Goal: Information Seeking & Learning: Check status

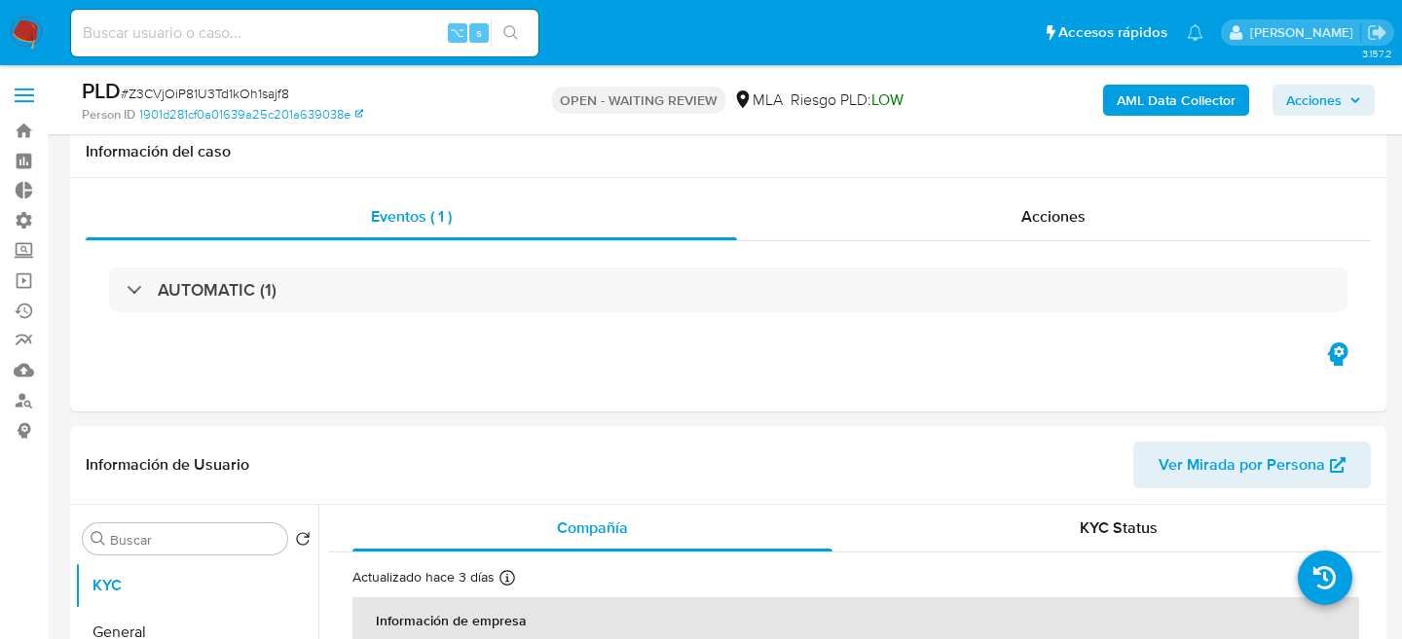
scroll to position [414, 0]
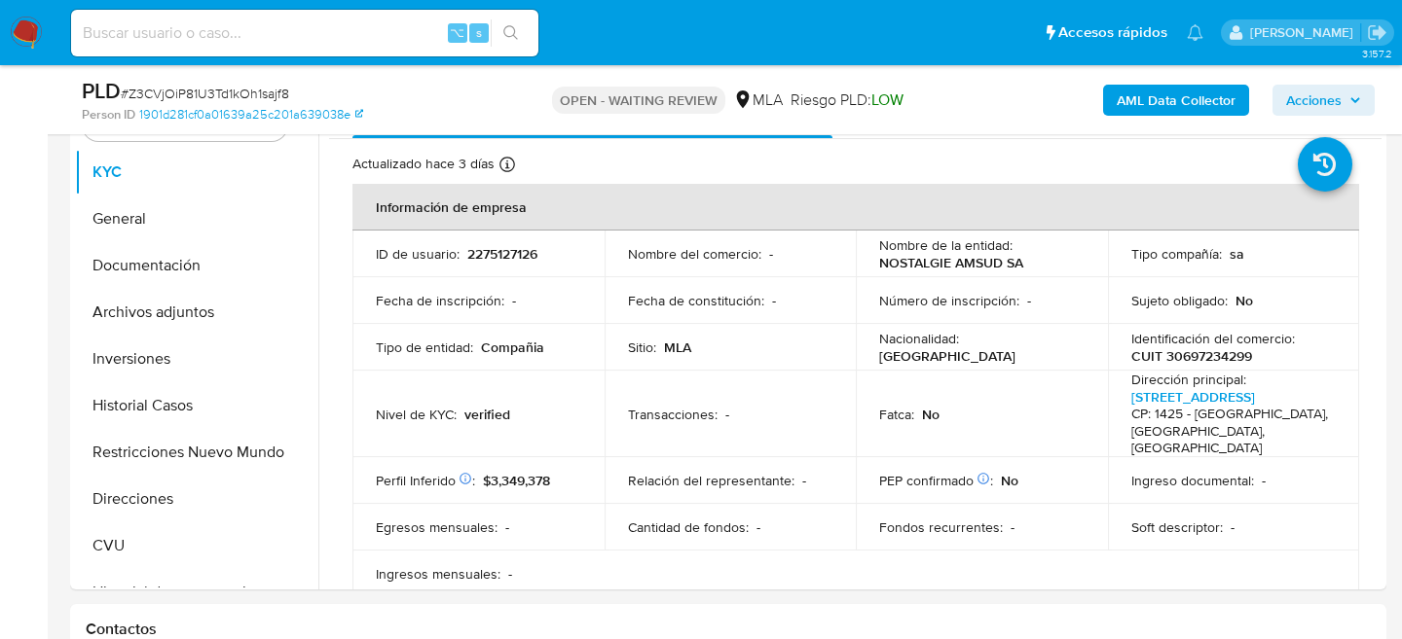
click at [416, 93] on div "PLD # Z3CVjOiP81U3Td1kOh1sajf8" at bounding box center [293, 91] width 423 height 29
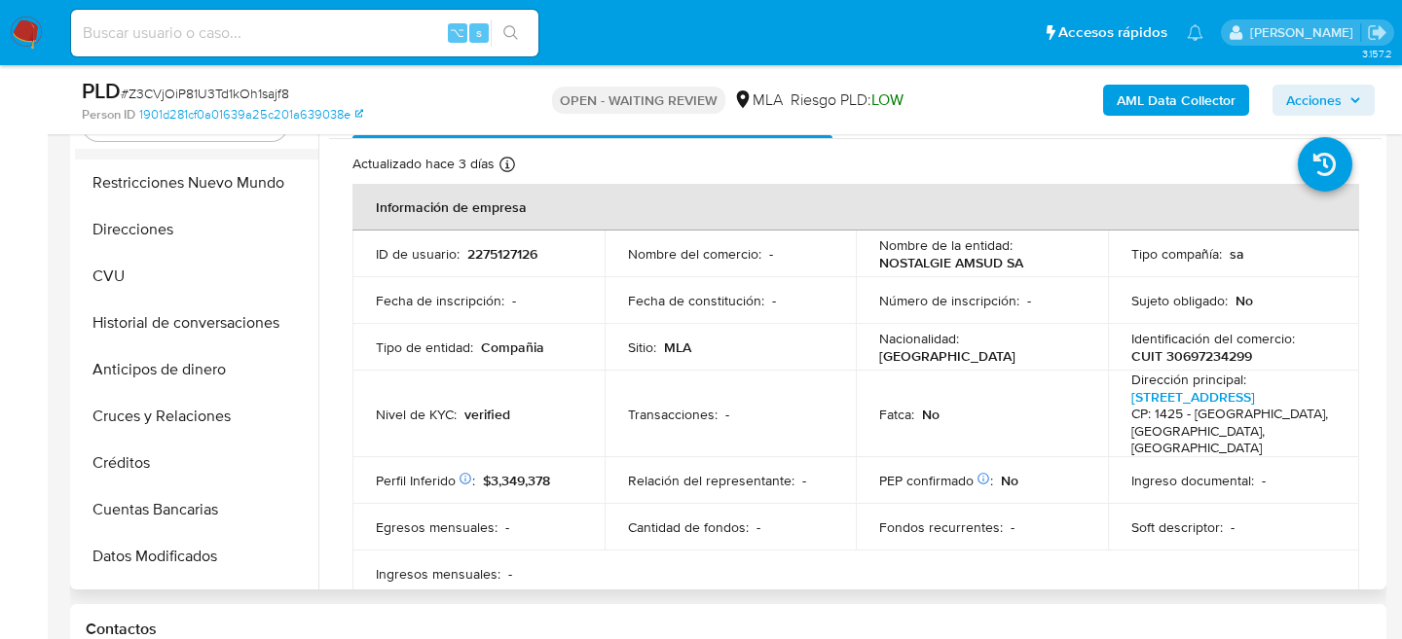
scroll to position [281, 0]
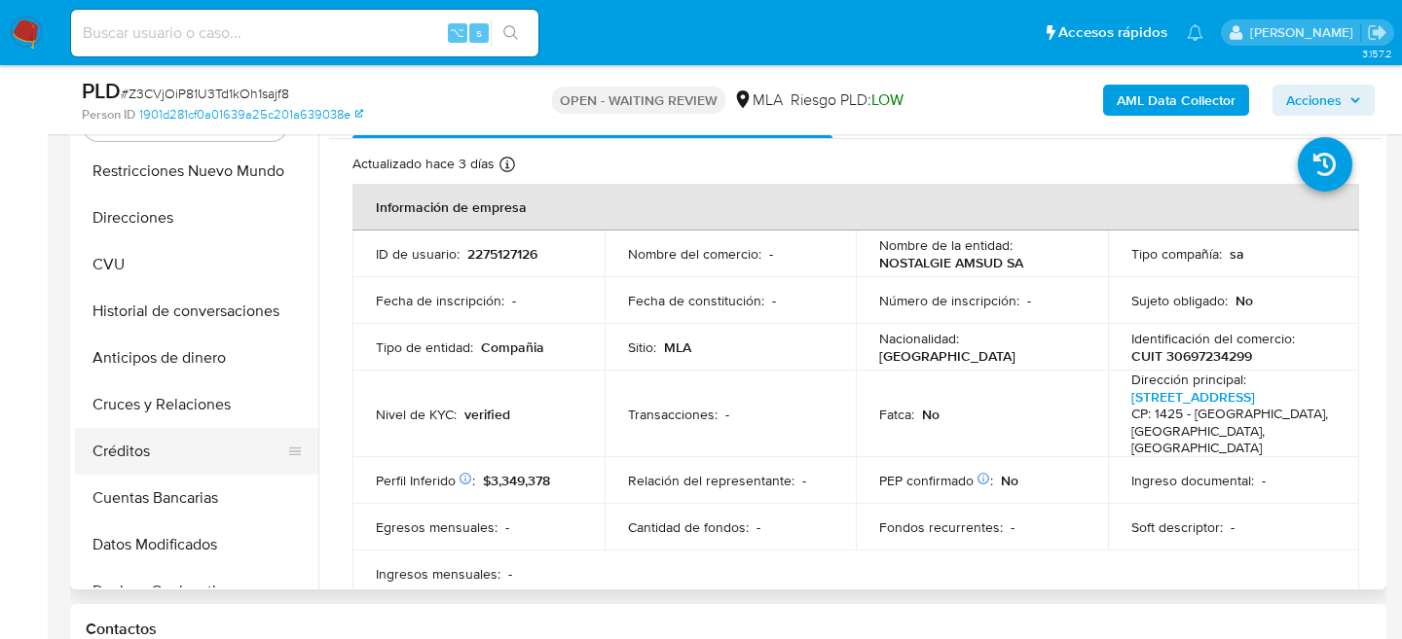
click at [144, 436] on button "Créditos" at bounding box center [189, 451] width 228 height 47
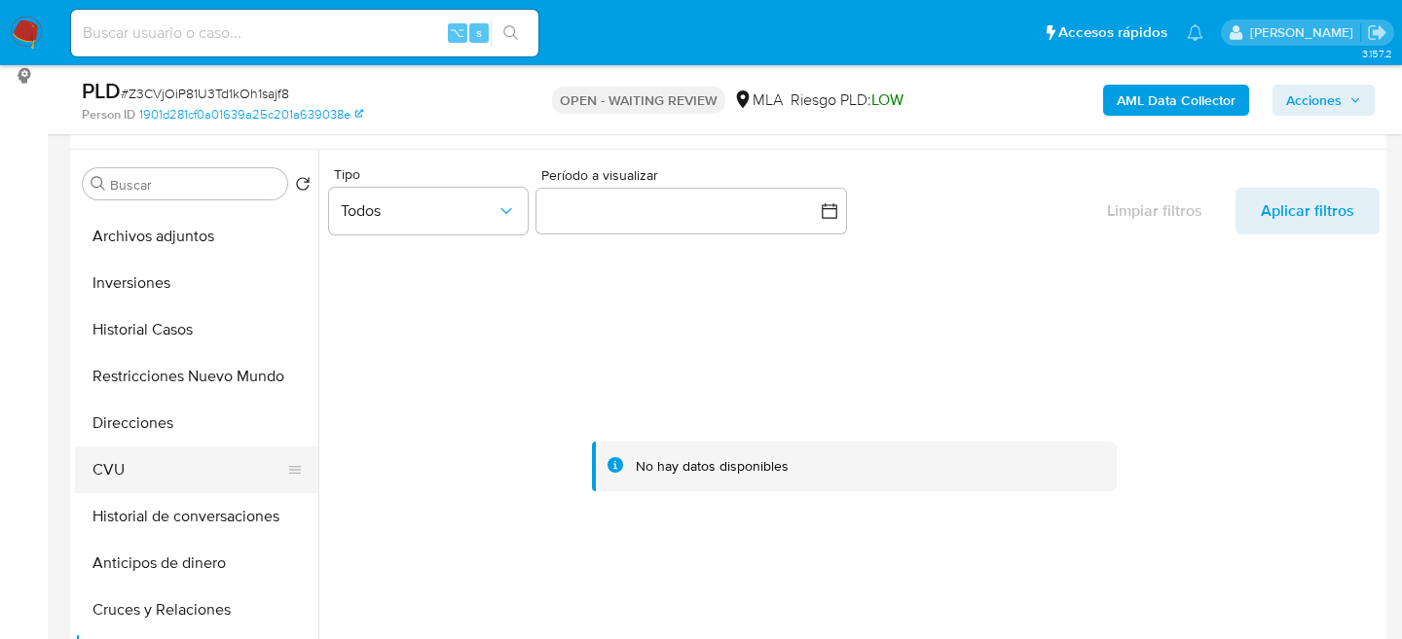
scroll to position [0, 0]
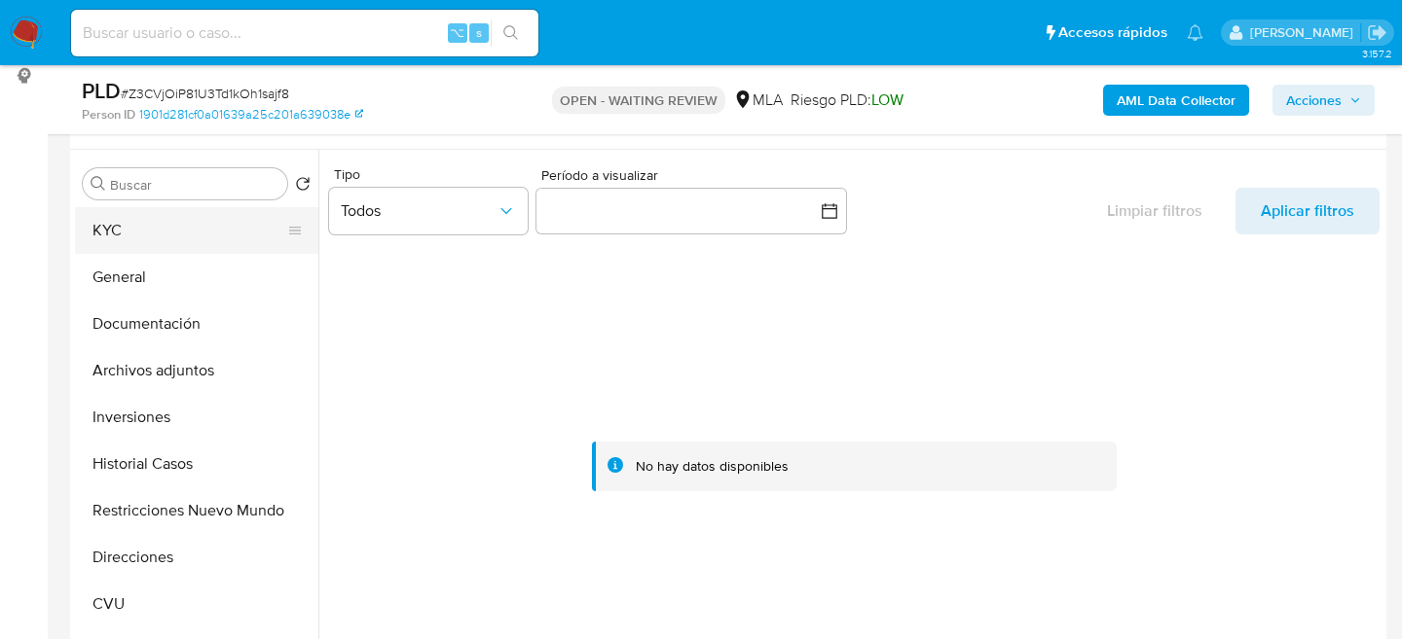
click at [175, 223] on button "KYC" at bounding box center [189, 230] width 228 height 47
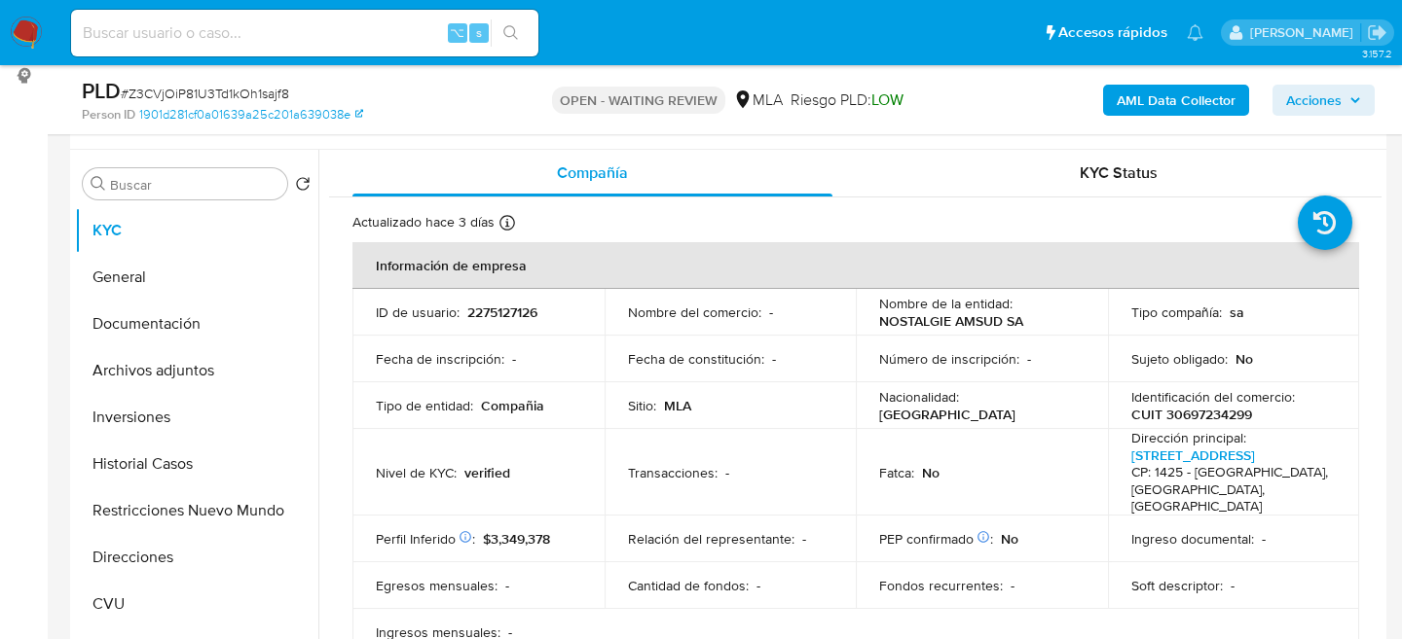
click at [247, 43] on input at bounding box center [304, 32] width 467 height 25
paste input "546536393"
type input "546536393"
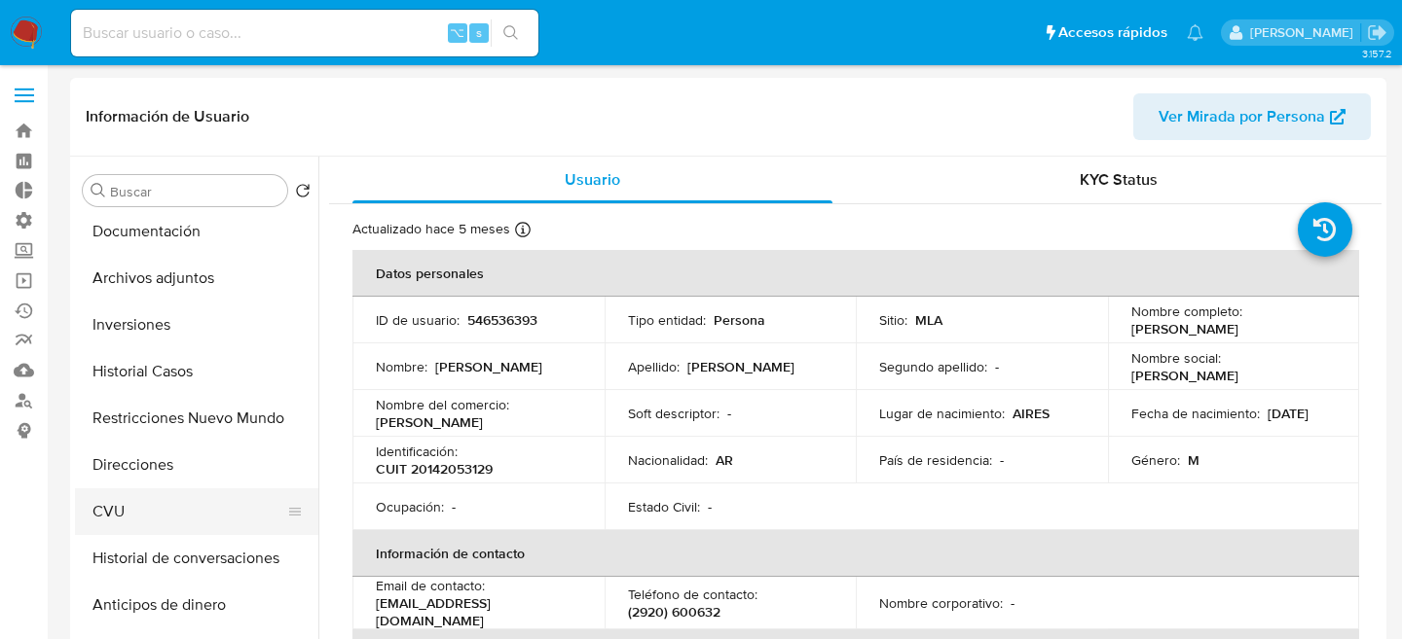
select select "10"
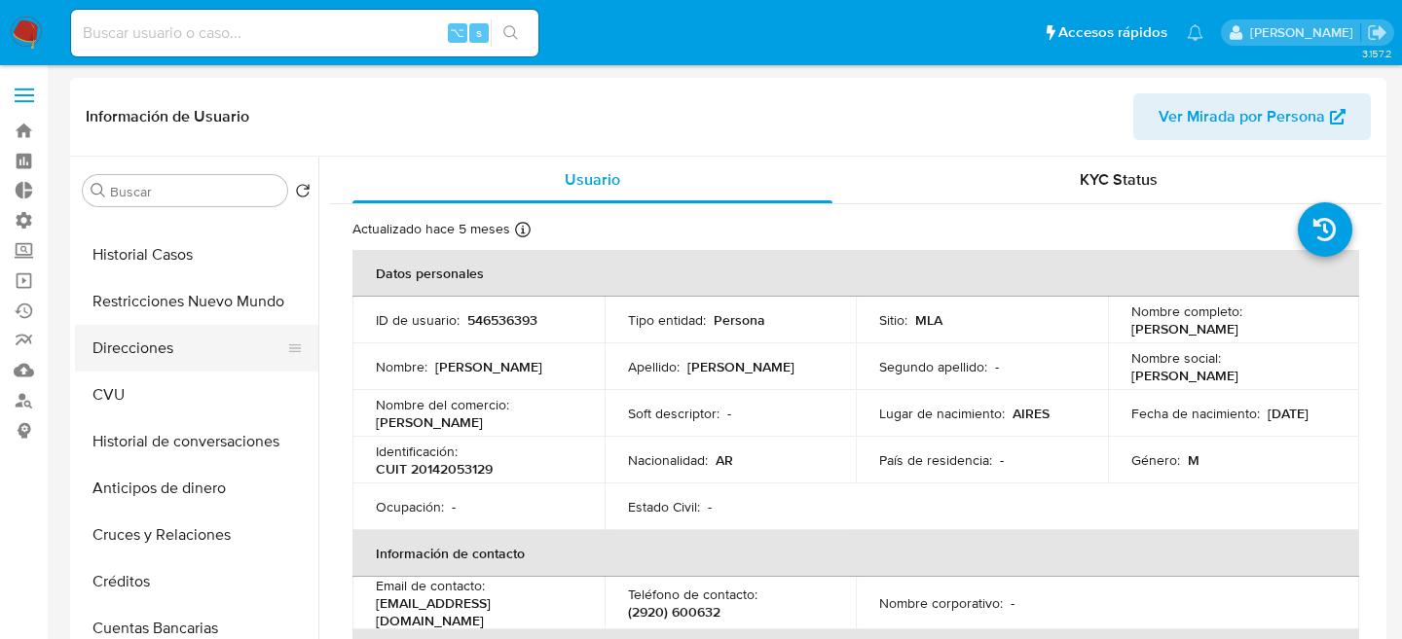
scroll to position [222, 0]
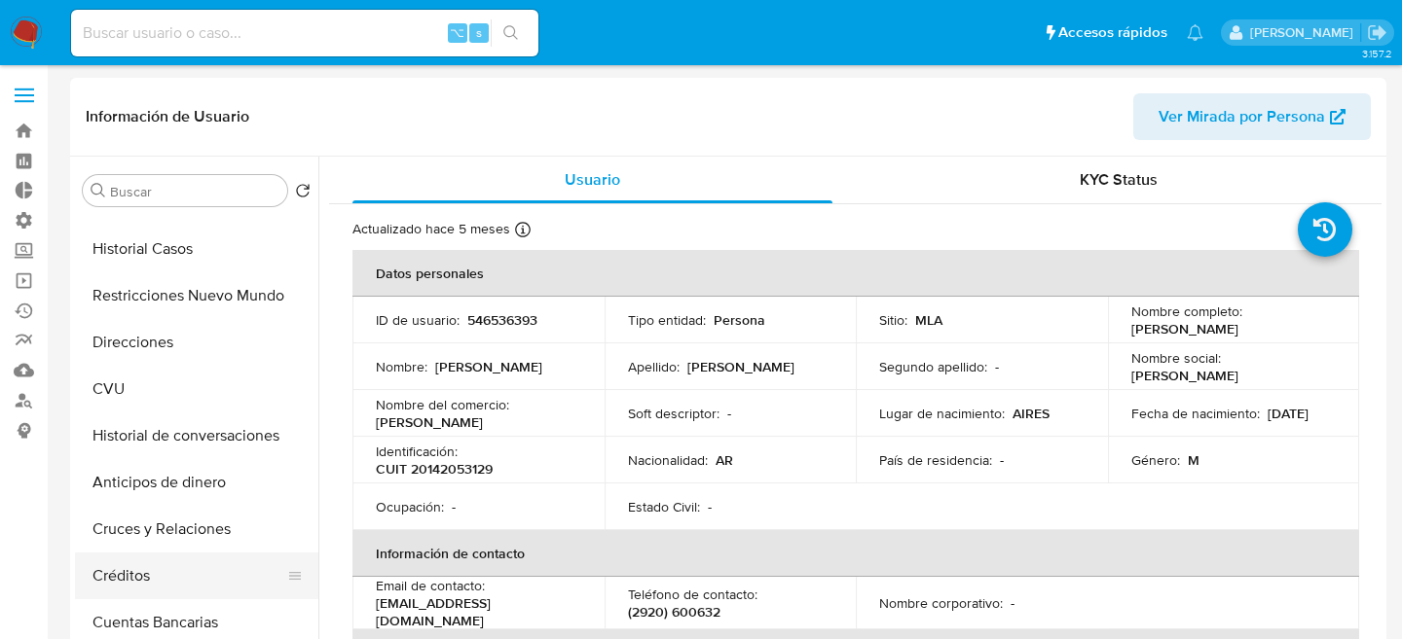
click at [121, 573] on button "Créditos" at bounding box center [189, 576] width 228 height 47
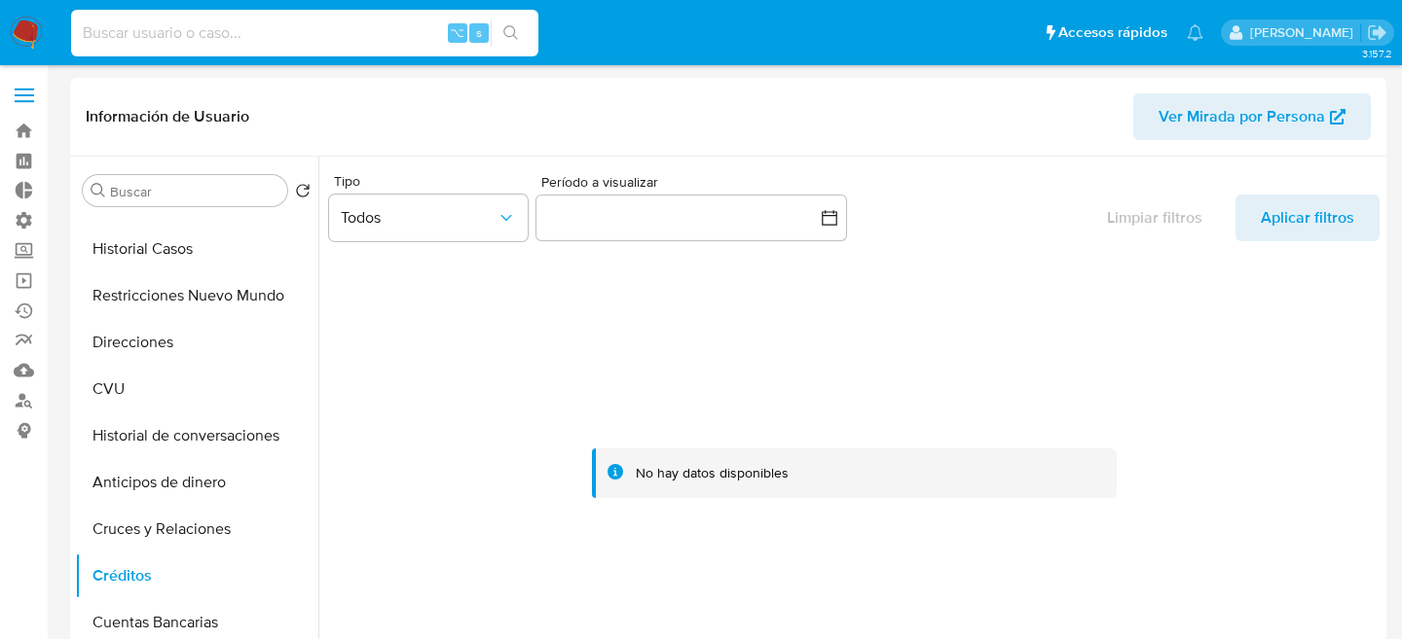
click at [270, 32] on input at bounding box center [304, 32] width 467 height 25
paste input "23339999"
type input "23339999"
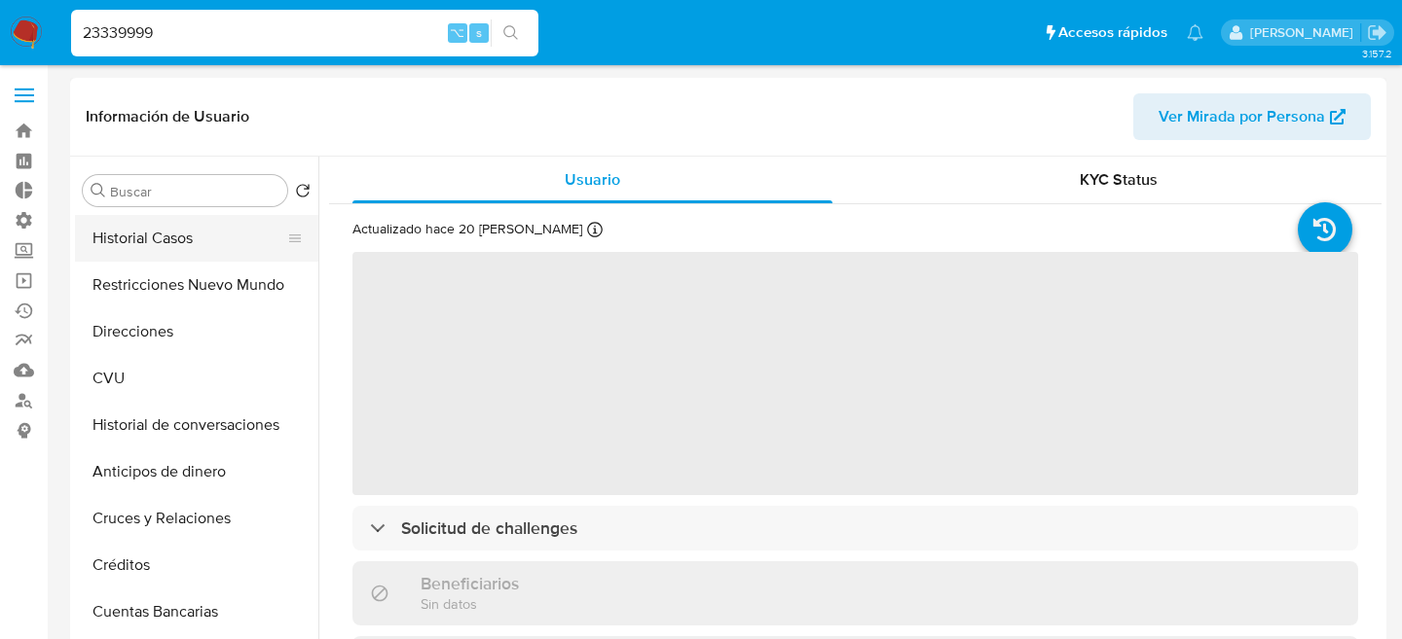
scroll to position [235, 0]
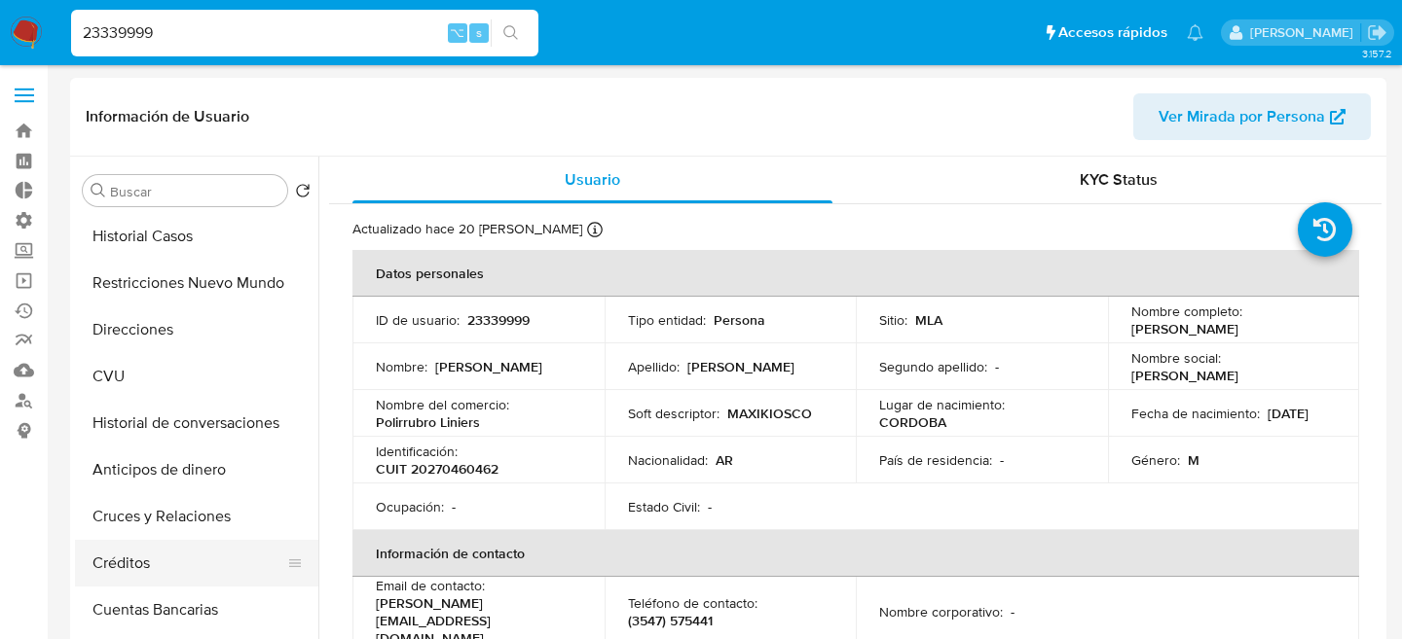
click at [112, 552] on button "Créditos" at bounding box center [189, 563] width 228 height 47
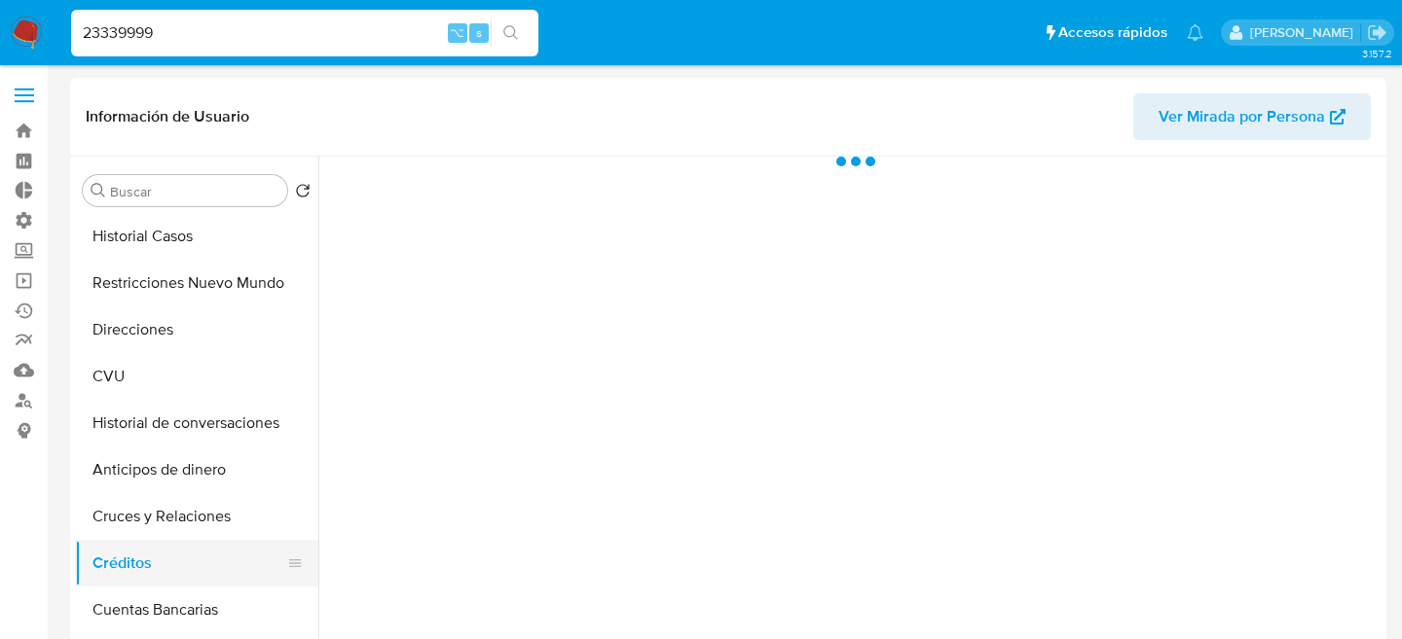
select select "10"
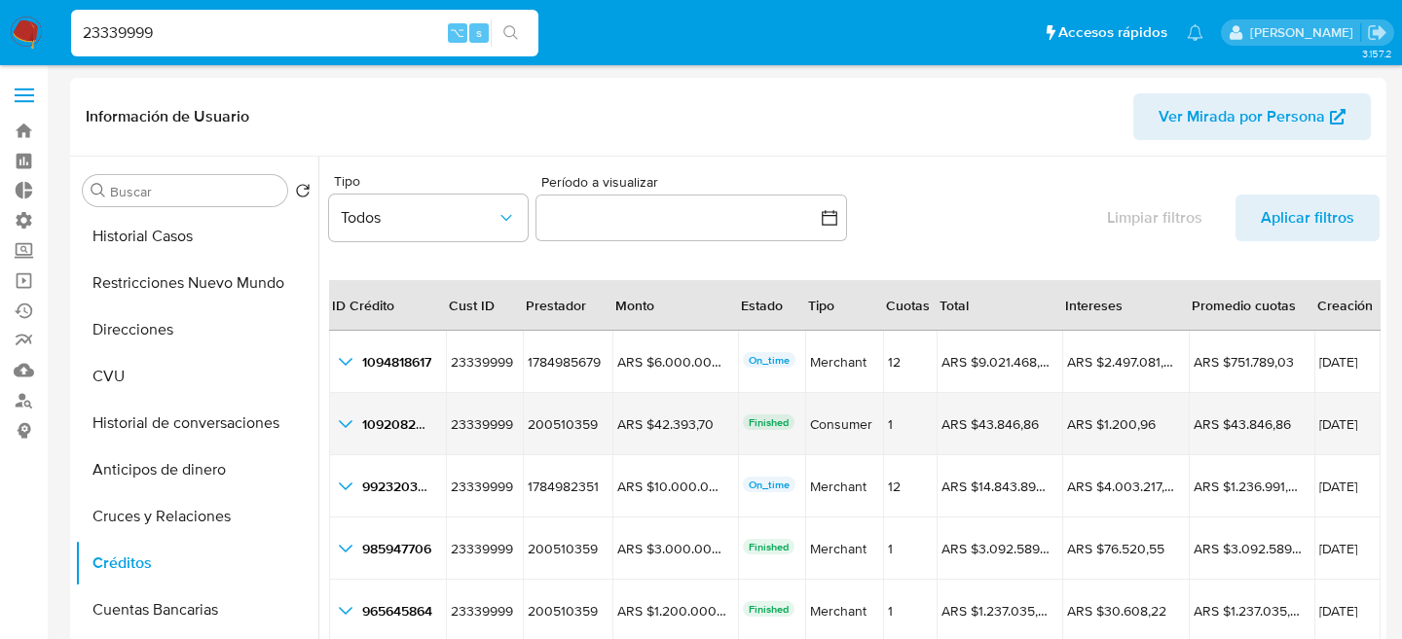
scroll to position [45, 0]
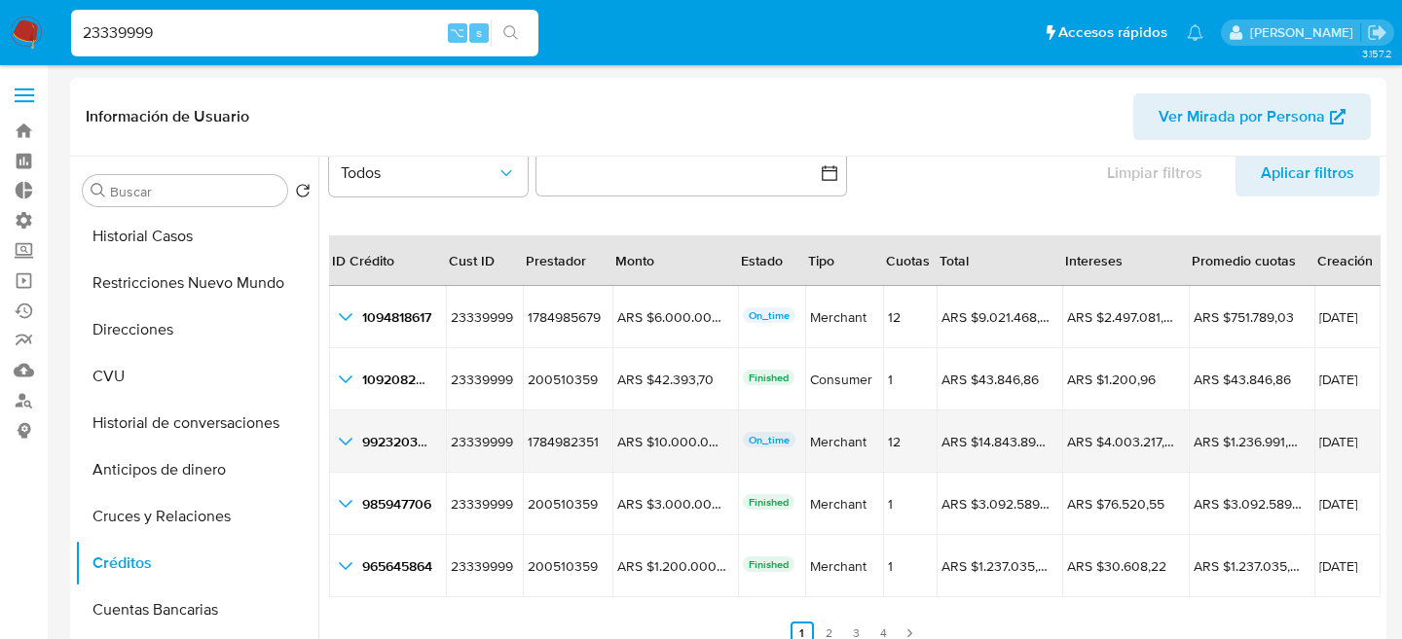
click at [351, 415] on td "992320346 992320346" at bounding box center [387, 442] width 117 height 62
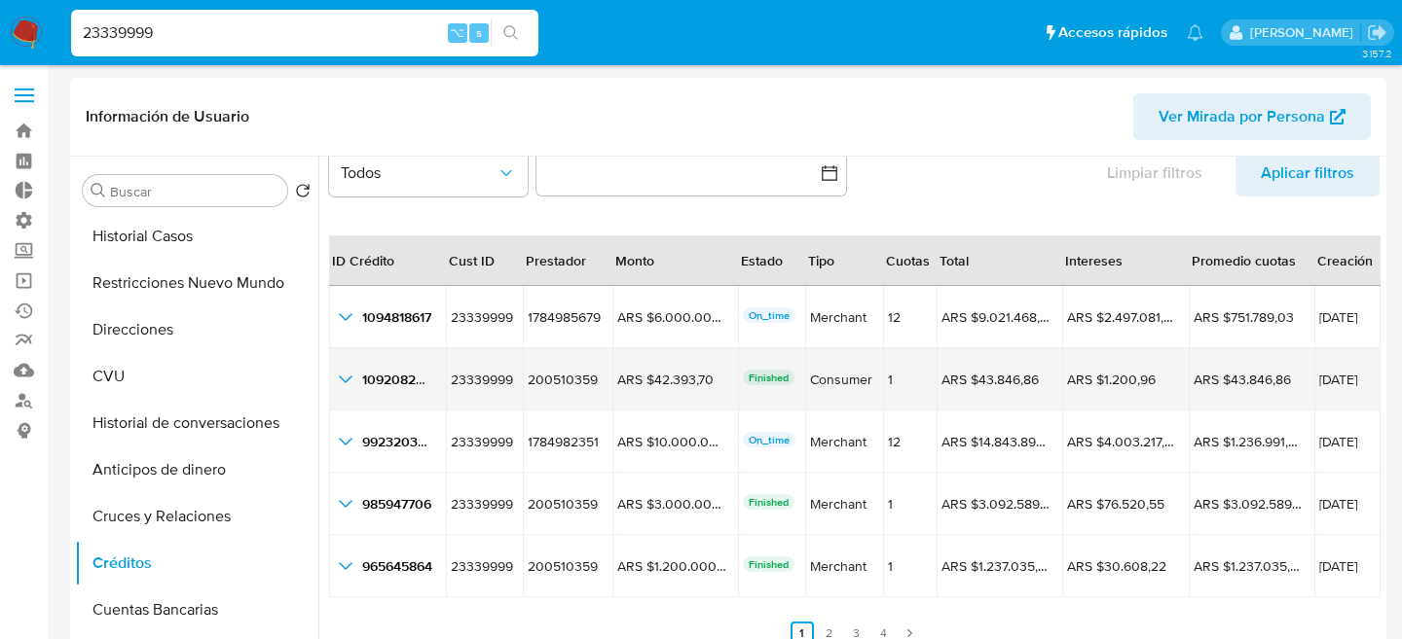
click at [361, 401] on td "1092082570 1092082570" at bounding box center [387, 379] width 117 height 62
click at [350, 369] on icon "button_show_hidden_detail_by_id_1" at bounding box center [345, 379] width 23 height 23
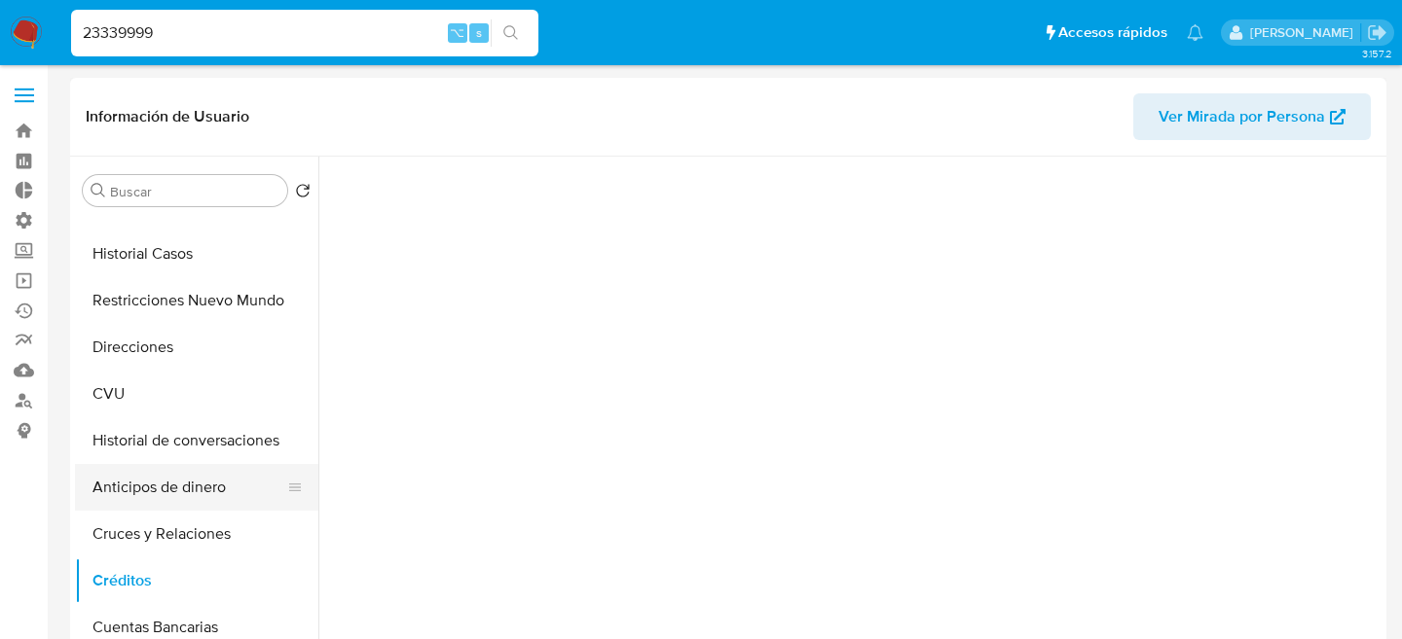
scroll to position [254, 0]
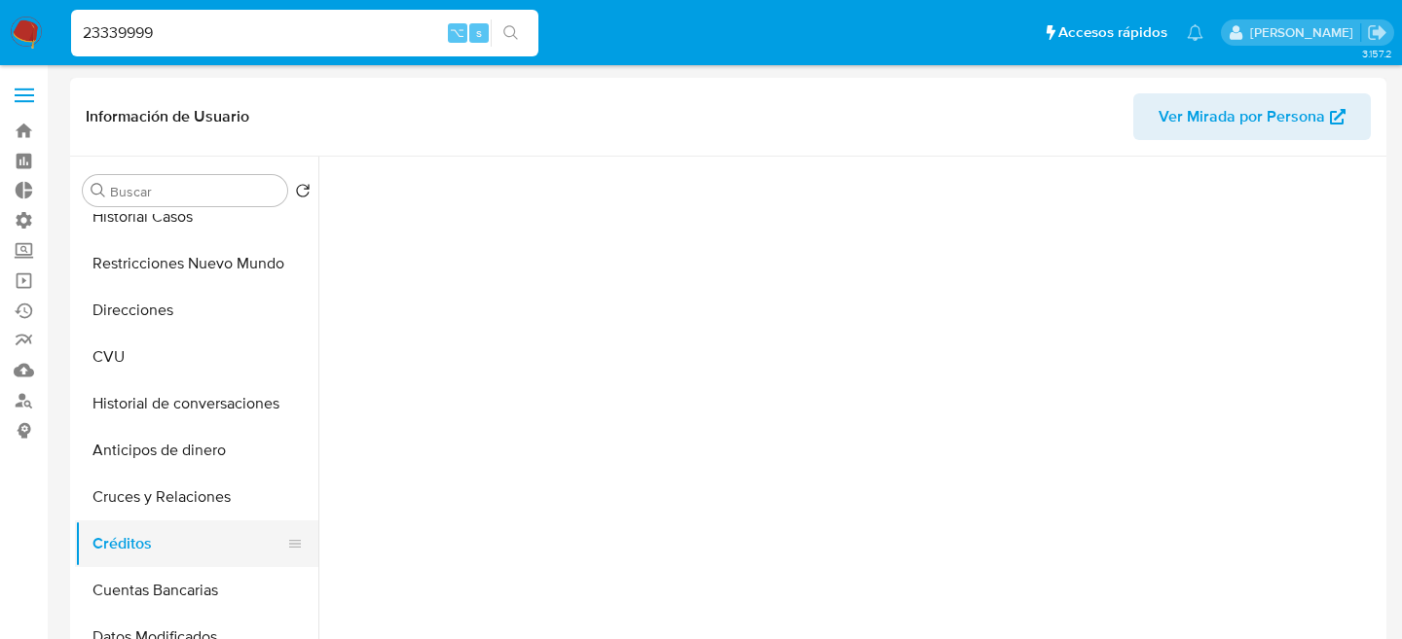
click at [142, 548] on button "Créditos" at bounding box center [189, 544] width 228 height 47
click at [149, 477] on button "Cruces y Relaciones" at bounding box center [189, 497] width 228 height 47
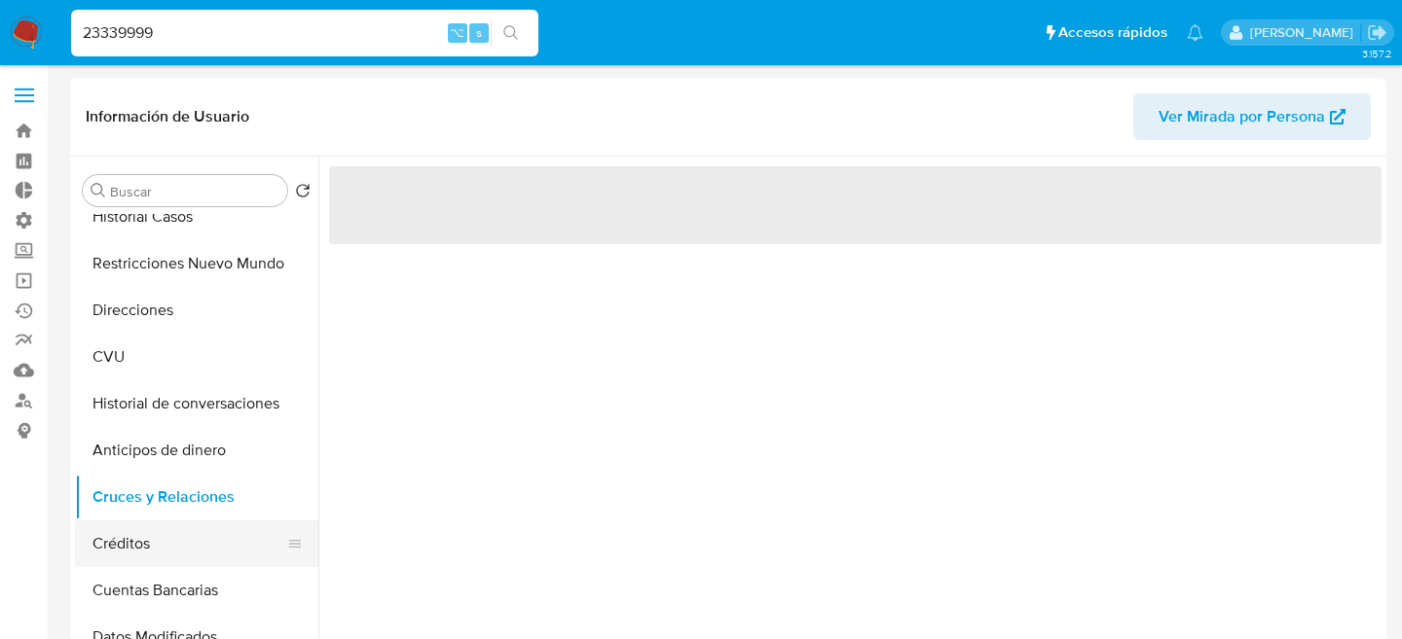
click at [139, 529] on button "Créditos" at bounding box center [189, 544] width 228 height 47
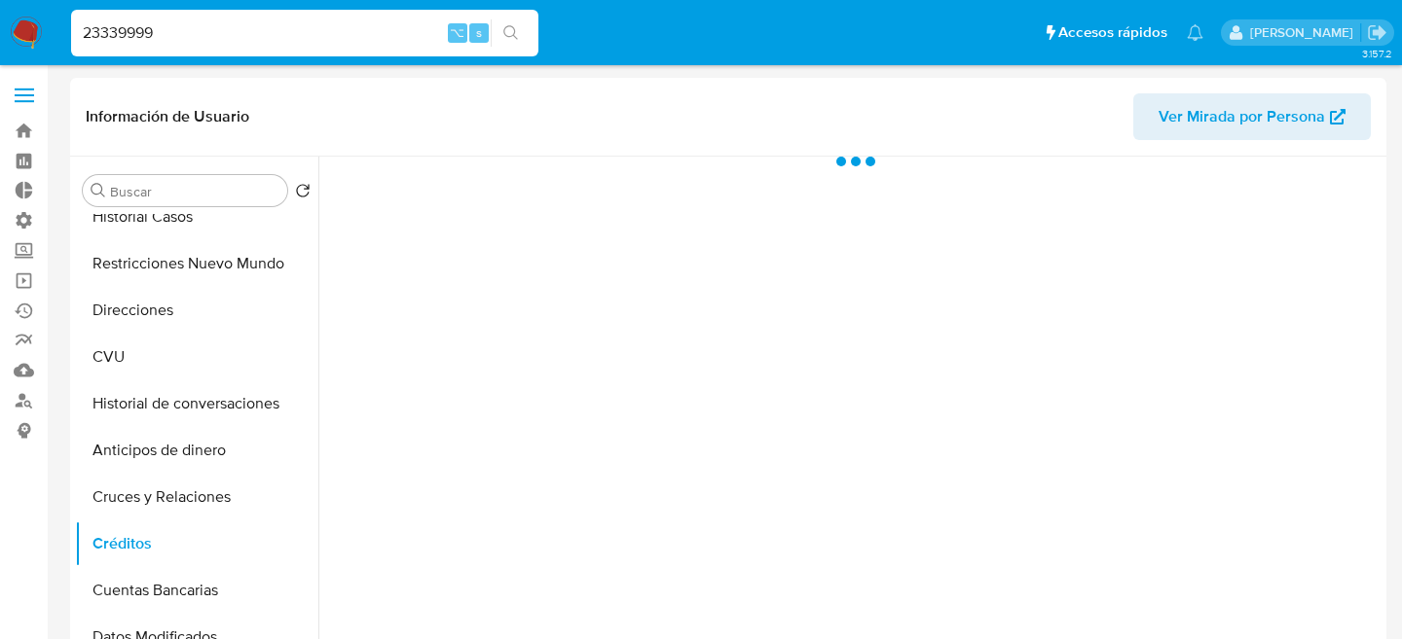
scroll to position [98, 0]
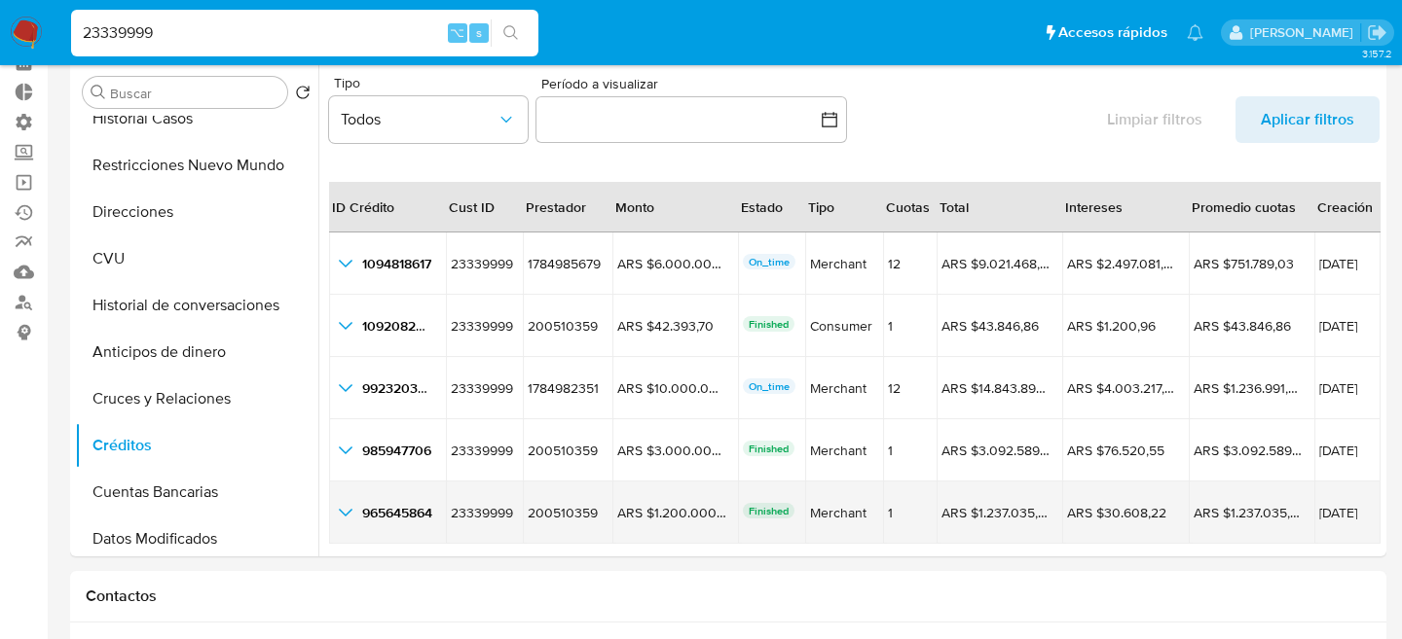
click at [349, 513] on icon "button_show_hidden_detail_by_id_4" at bounding box center [345, 512] width 23 height 23
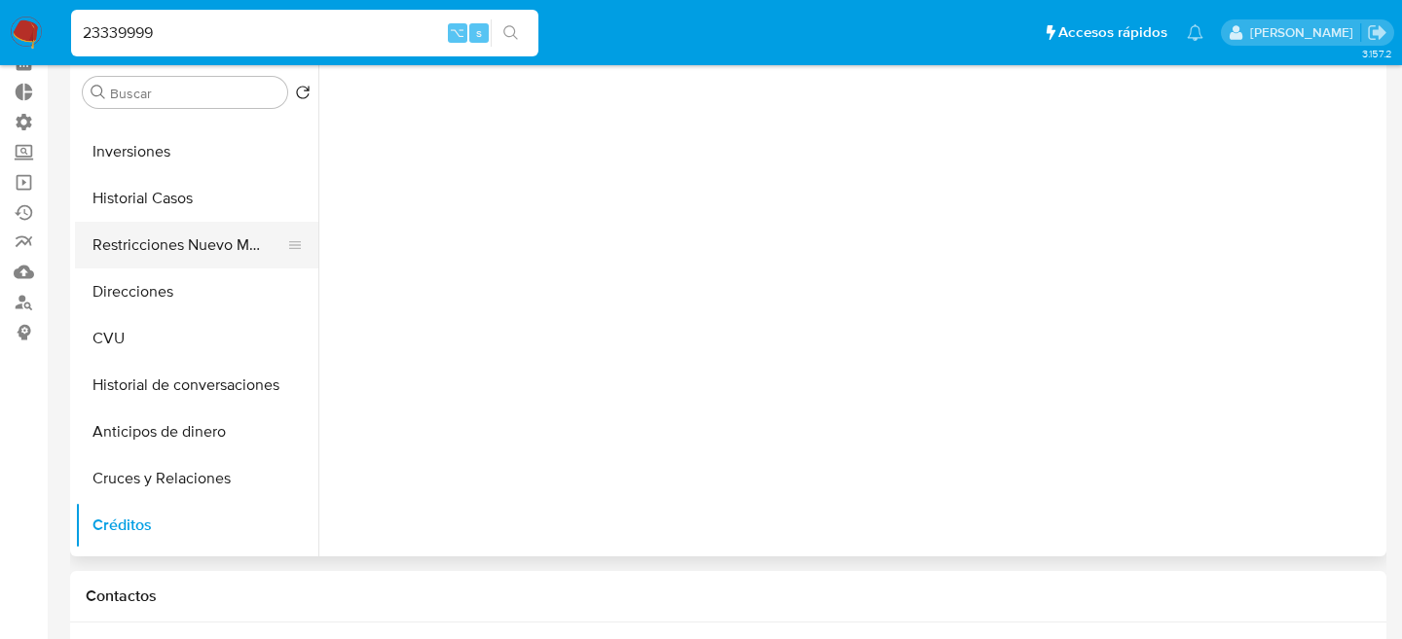
scroll to position [0, 0]
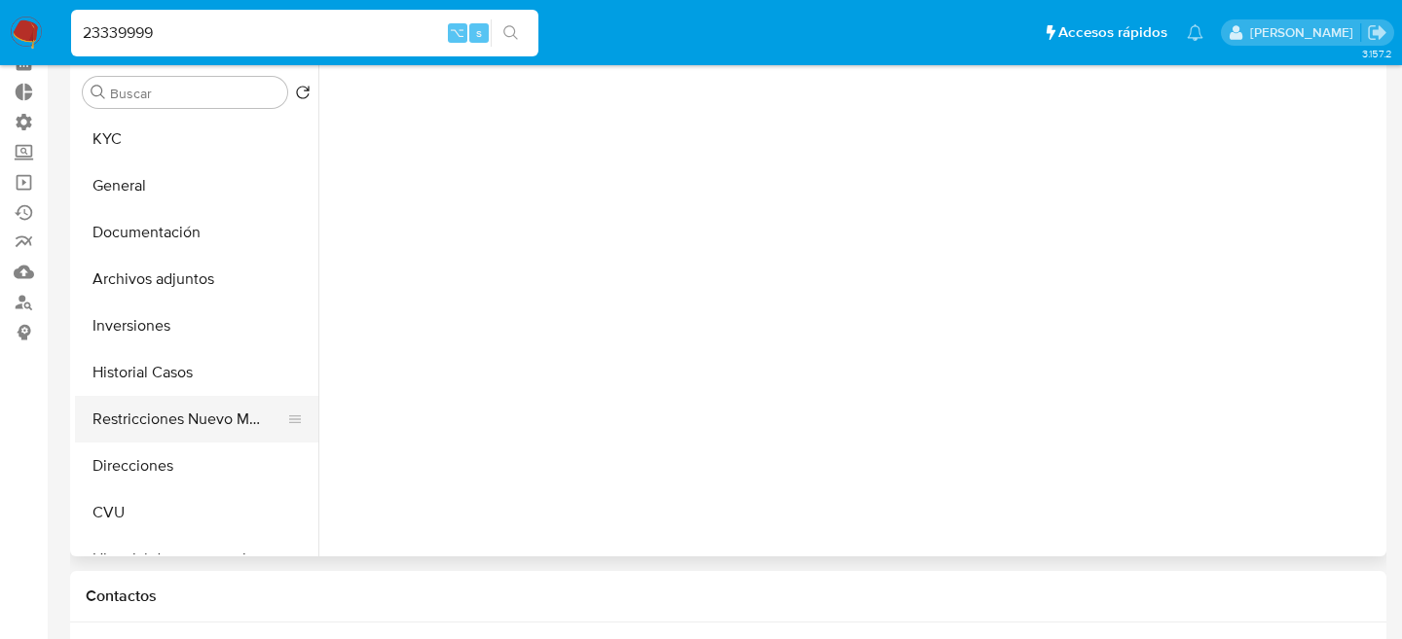
click at [169, 164] on button "General" at bounding box center [196, 186] width 243 height 47
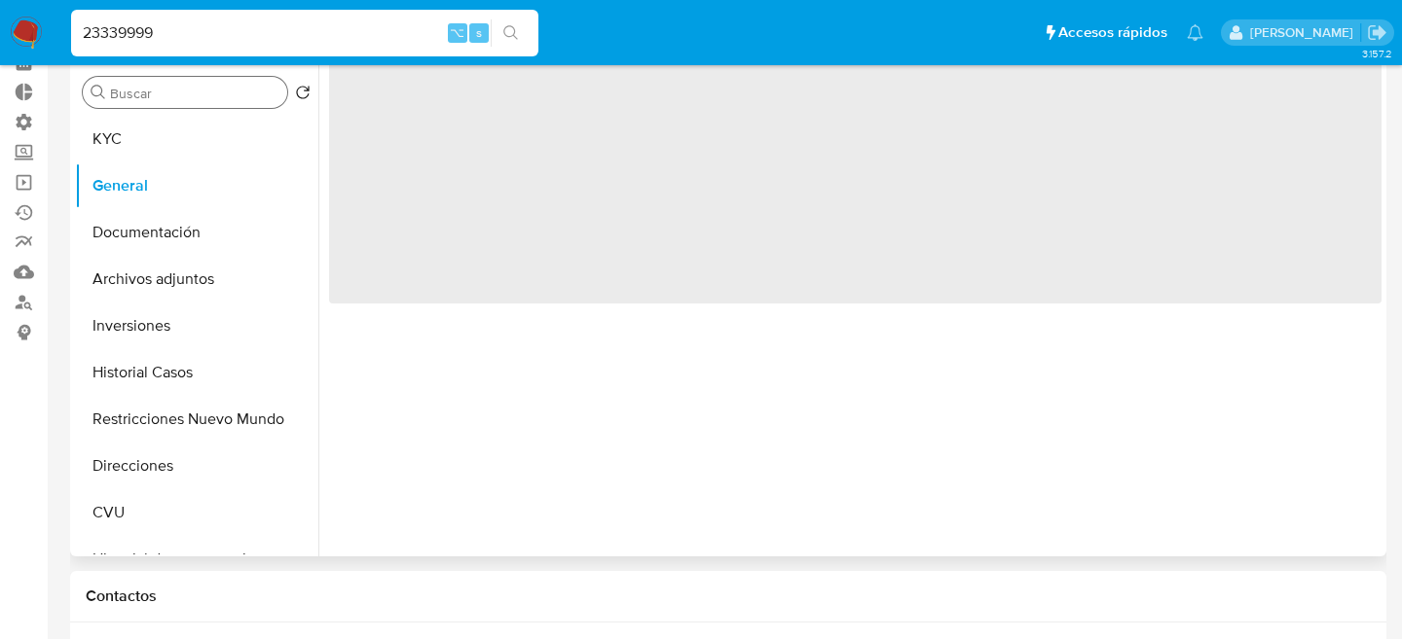
click at [172, 104] on div "Buscar" at bounding box center [185, 92] width 204 height 31
click at [159, 132] on button "KYC" at bounding box center [189, 139] width 228 height 47
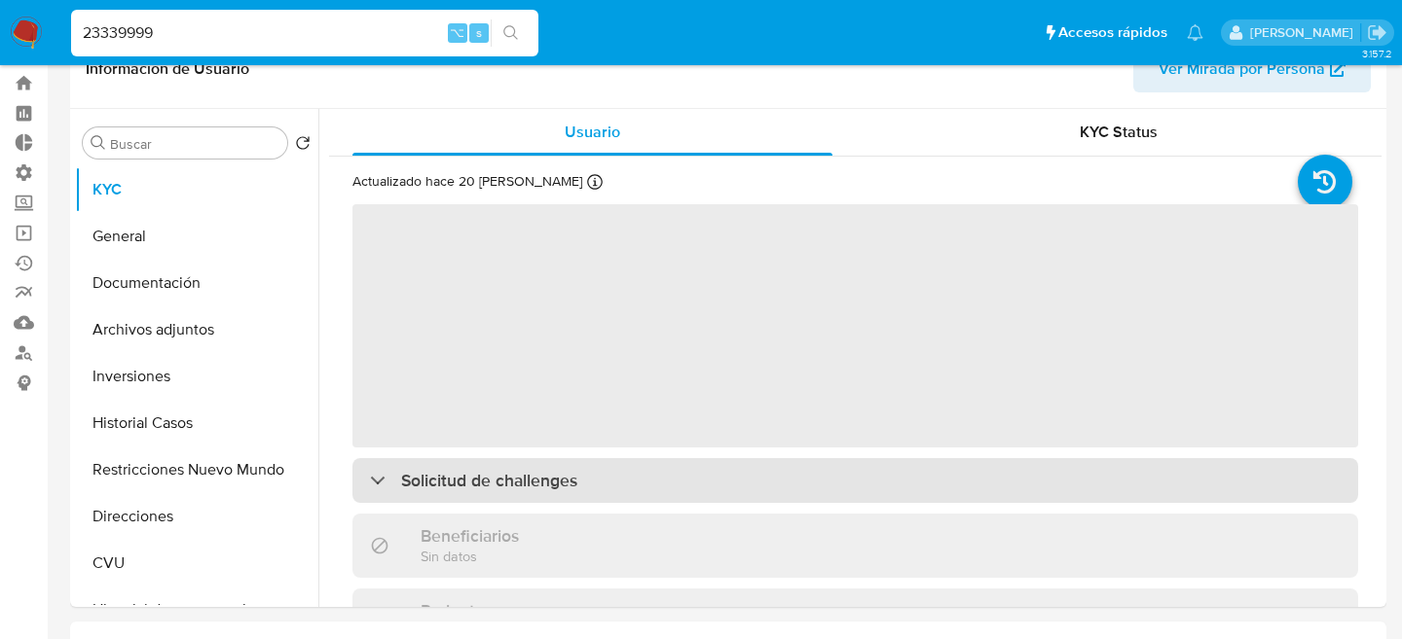
scroll to position [41, 0]
